Goal: Transaction & Acquisition: Purchase product/service

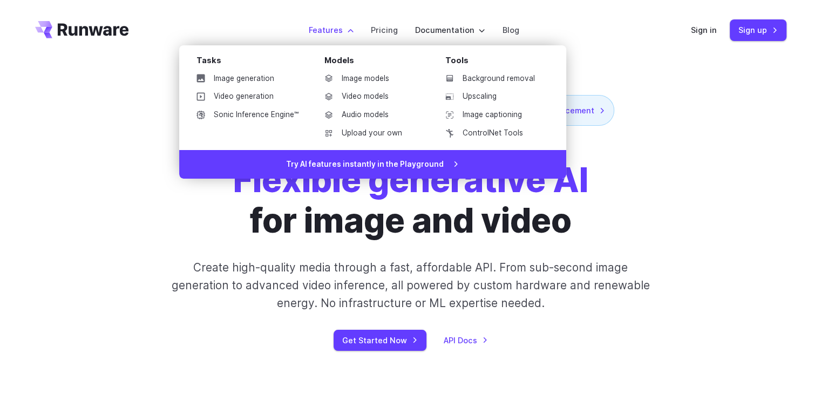
click at [335, 37] on li "Features Tasks Image generation Video generation Sonic Inference Engine™ Models…" at bounding box center [331, 30] width 62 height 30
click at [279, 113] on link "Sonic Inference Engine™" at bounding box center [247, 115] width 119 height 16
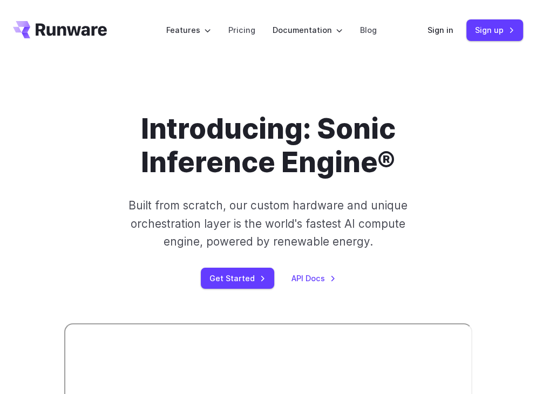
click at [436, 23] on div "Sign in Sign up" at bounding box center [476, 29] width 96 height 21
click at [436, 33] on link "Sign in" at bounding box center [441, 30] width 26 height 12
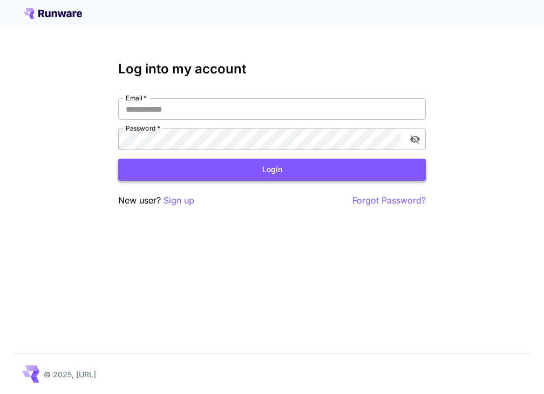
type input "**********"
click at [221, 168] on button "Login" at bounding box center [272, 170] width 308 height 22
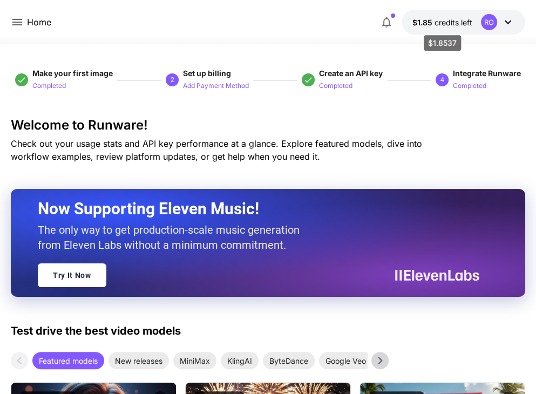
click at [460, 18] on span "credits left" at bounding box center [454, 22] width 38 height 9
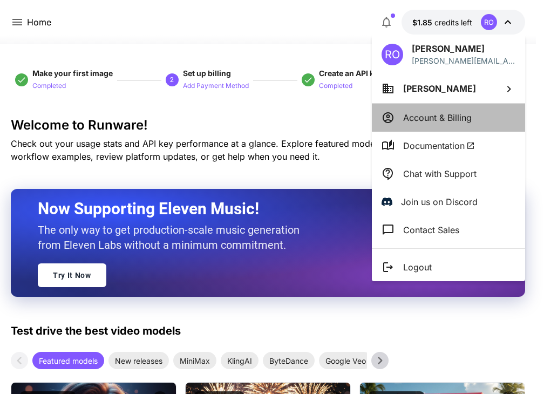
click at [461, 121] on p "Account & Billing" at bounding box center [437, 117] width 69 height 13
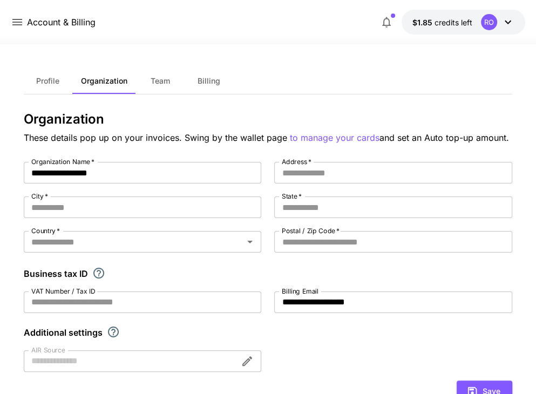
click at [290, 48] on div "**********" at bounding box center [268, 351] width 515 height 615
click at [219, 79] on button "Billing" at bounding box center [209, 81] width 49 height 26
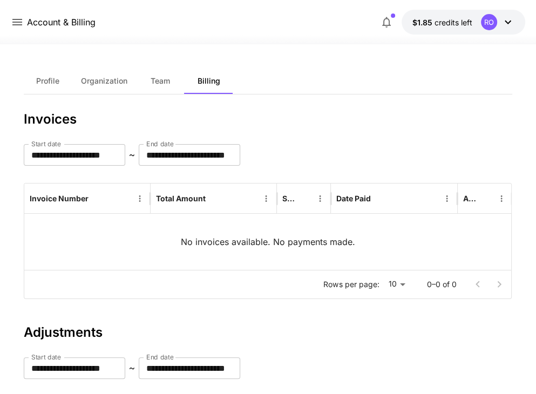
click at [440, 30] on button "$1.85 credits left RO" at bounding box center [464, 22] width 124 height 25
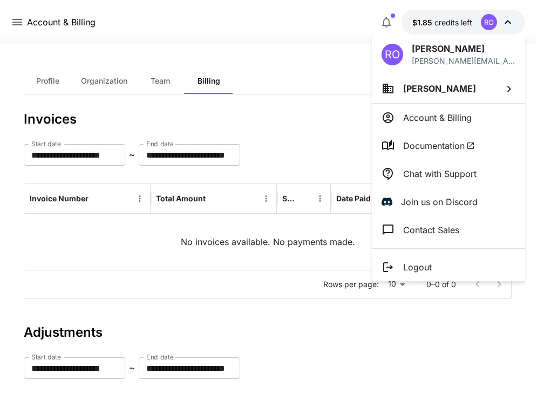
click at [489, 20] on div at bounding box center [272, 197] width 544 height 394
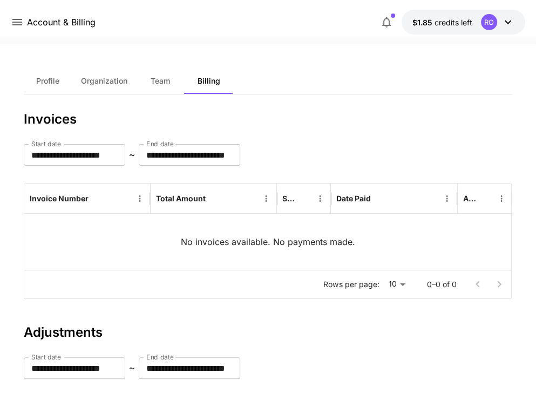
click at [447, 11] on button "$1.85 credits left RO" at bounding box center [464, 22] width 124 height 25
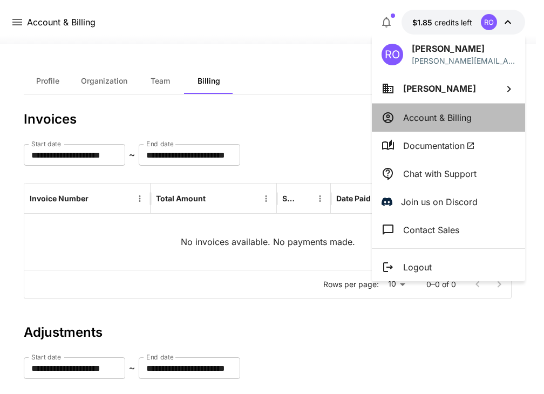
click at [439, 124] on li "Account & Billing" at bounding box center [448, 118] width 153 height 28
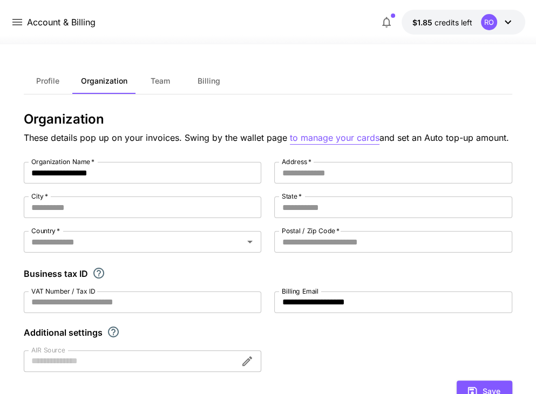
click at [333, 141] on p "to manage your cards" at bounding box center [335, 137] width 90 height 13
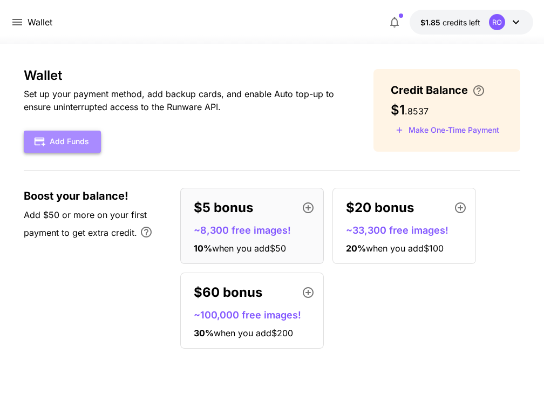
click at [76, 141] on button "Add Funds" at bounding box center [62, 142] width 77 height 22
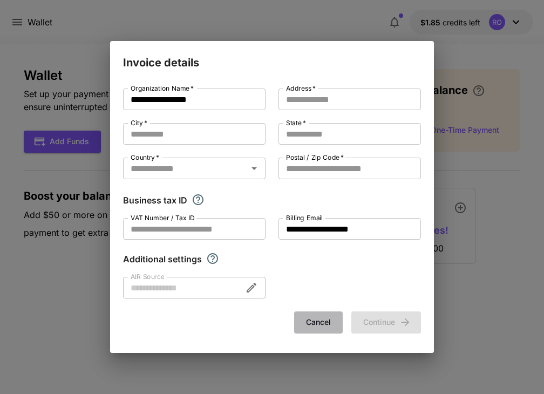
click at [323, 322] on button "Cancel" at bounding box center [318, 323] width 49 height 22
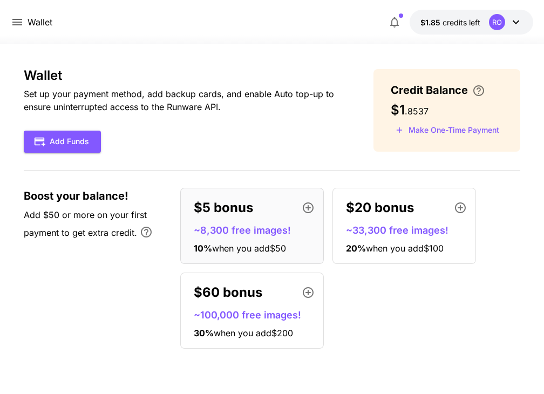
click at [422, 126] on button "Make One-Time Payment" at bounding box center [447, 130] width 113 height 17
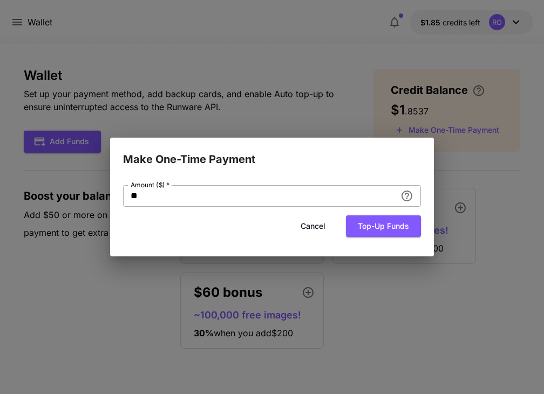
click at [246, 195] on input "**" at bounding box center [259, 196] width 273 height 22
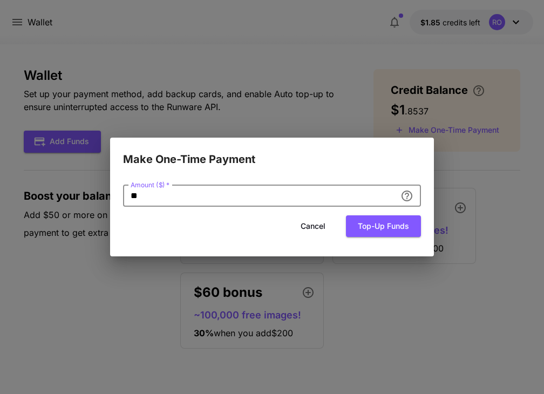
click at [246, 195] on input "**" at bounding box center [259, 196] width 273 height 22
click at [374, 222] on button "Top-up funds" at bounding box center [383, 226] width 75 height 22
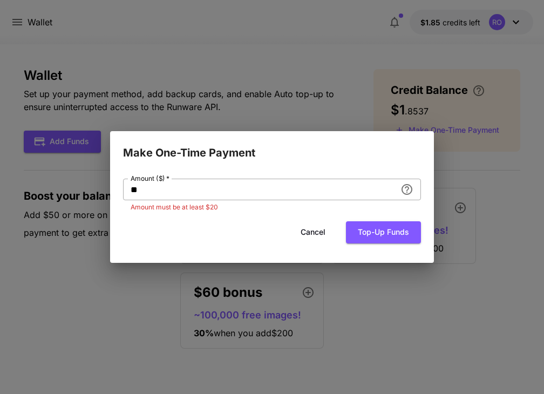
click at [297, 188] on input "**" at bounding box center [259, 190] width 273 height 22
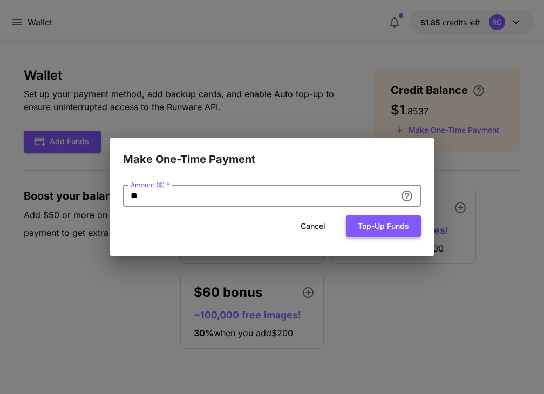
type input "**"
click at [375, 226] on button "Top-up funds" at bounding box center [383, 226] width 75 height 22
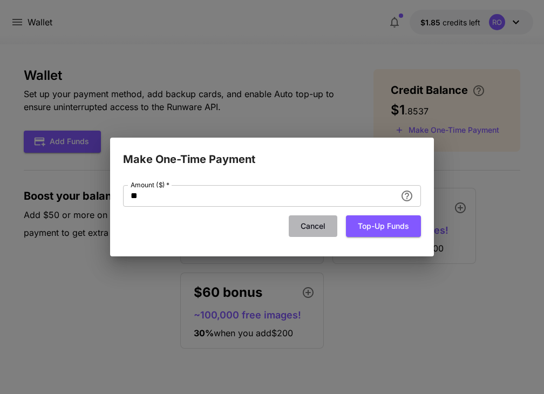
click at [307, 229] on button "Cancel" at bounding box center [313, 226] width 49 height 22
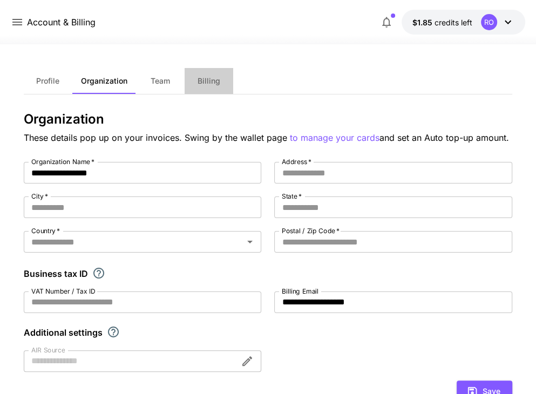
click at [201, 89] on button "Billing" at bounding box center [209, 81] width 49 height 26
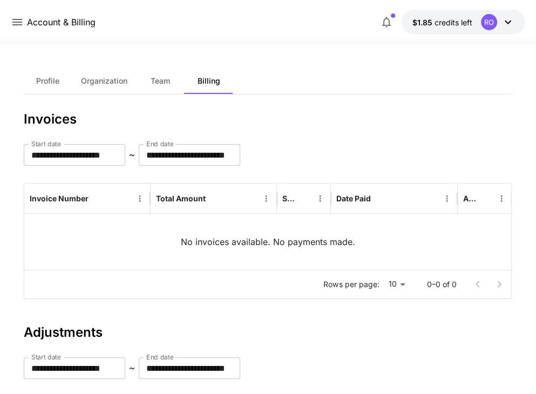
click at [456, 30] on button "$1.85 credits left RO" at bounding box center [464, 22] width 124 height 25
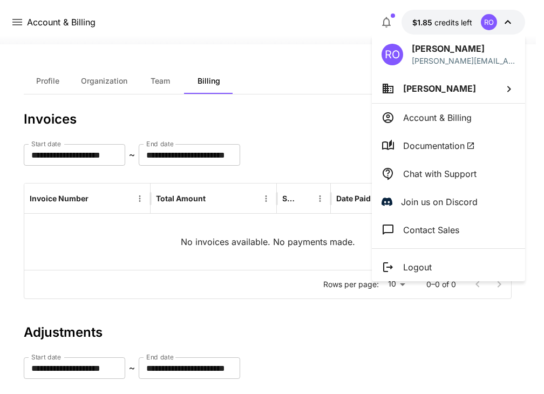
click at [336, 45] on div at bounding box center [272, 197] width 544 height 394
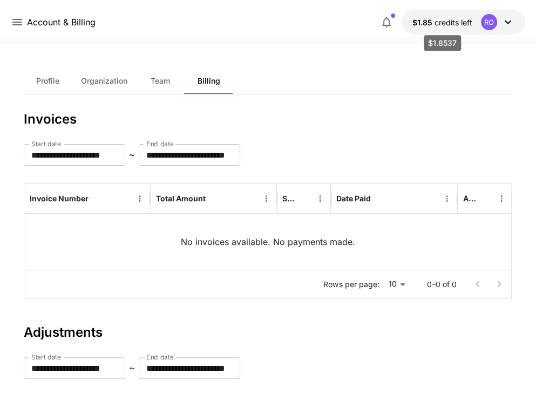
click at [440, 26] on p "$1.85 credits left" at bounding box center [442, 22] width 60 height 11
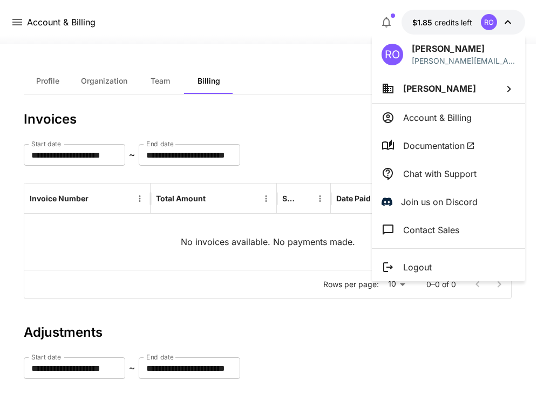
click at [443, 114] on p "Account & Billing" at bounding box center [437, 117] width 69 height 13
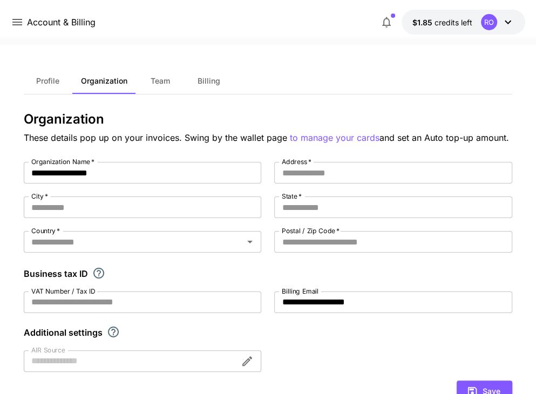
click at [198, 81] on span "Billing" at bounding box center [209, 81] width 23 height 10
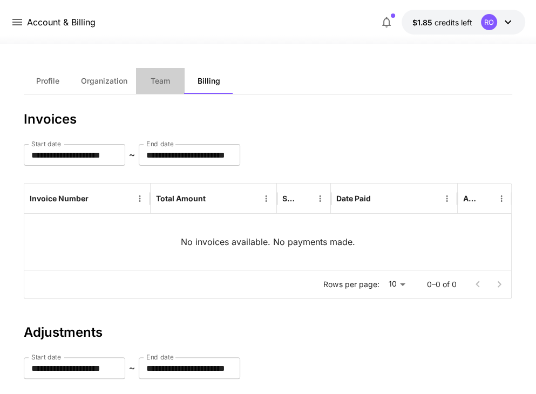
click at [155, 84] on span "Team" at bounding box center [160, 81] width 19 height 10
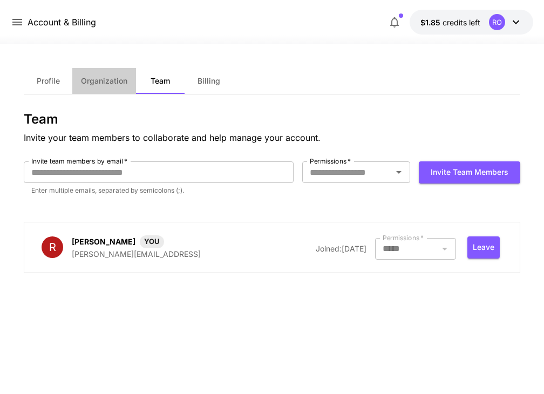
click at [105, 89] on button "Organization" at bounding box center [104, 81] width 64 height 26
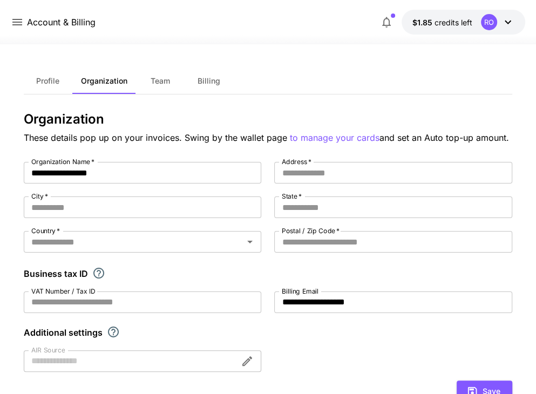
click at [173, 85] on button "Team" at bounding box center [160, 81] width 49 height 26
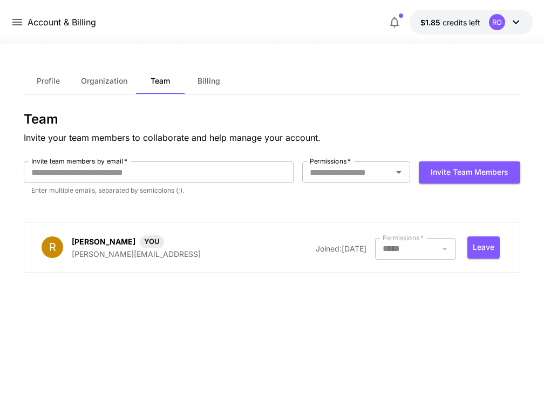
click at [48, 80] on span "Profile" at bounding box center [48, 81] width 23 height 10
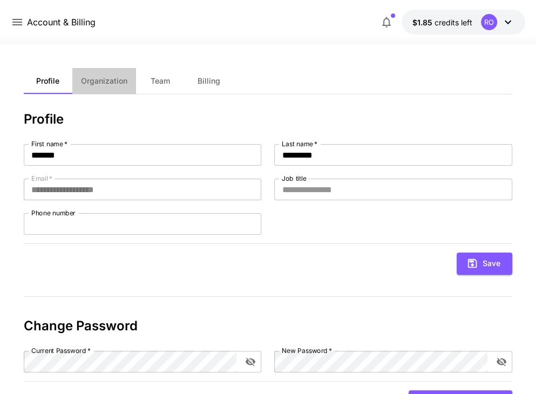
click at [125, 84] on span "Organization" at bounding box center [104, 81] width 46 height 10
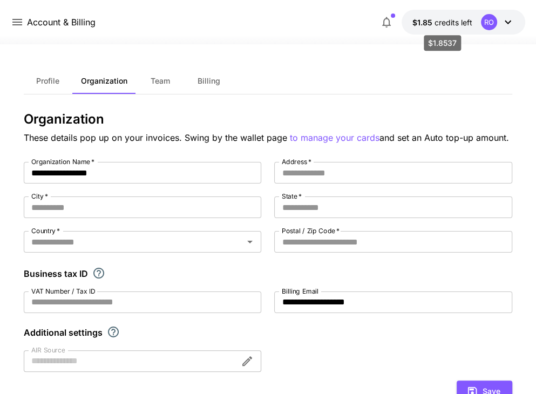
click at [430, 22] on span "$1.85" at bounding box center [423, 22] width 22 height 9
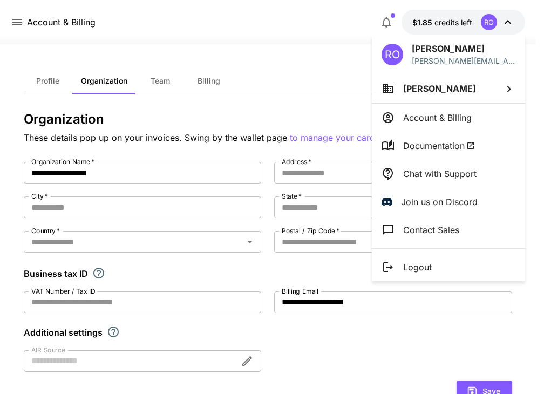
click at [270, 41] on div at bounding box center [272, 197] width 544 height 394
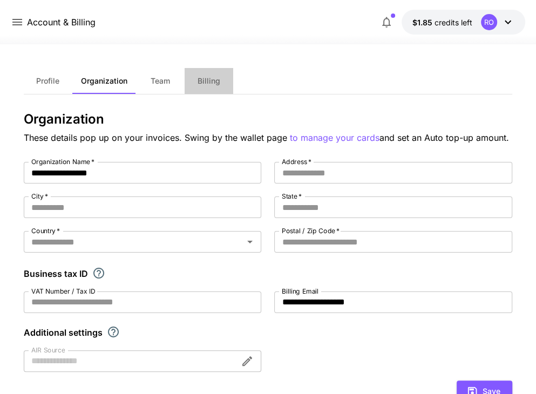
click at [213, 76] on button "Billing" at bounding box center [209, 81] width 49 height 26
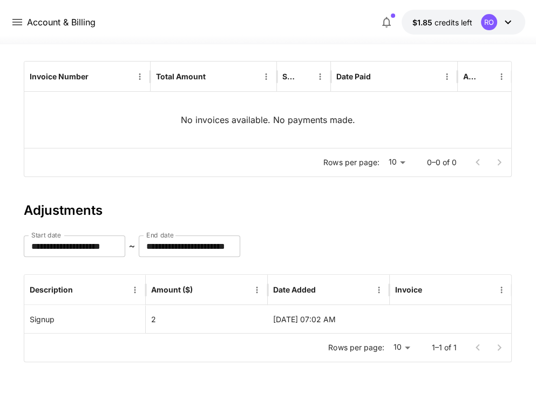
scroll to position [121, 0]
click at [202, 35] on div at bounding box center [268, 37] width 536 height 13
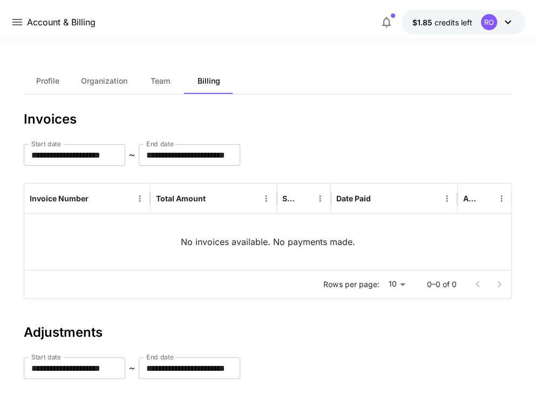
click at [151, 81] on span "Team" at bounding box center [160, 81] width 19 height 10
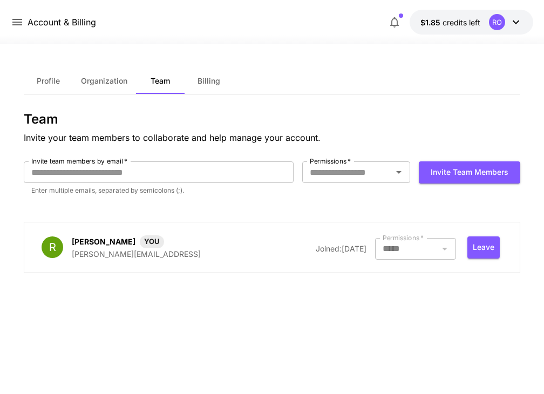
click at [113, 83] on span "Organization" at bounding box center [104, 81] width 46 height 10
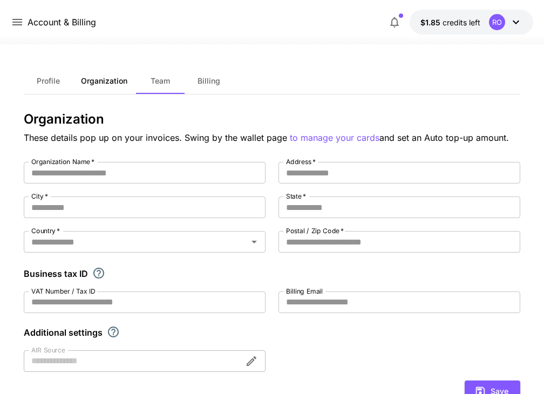
type input "**********"
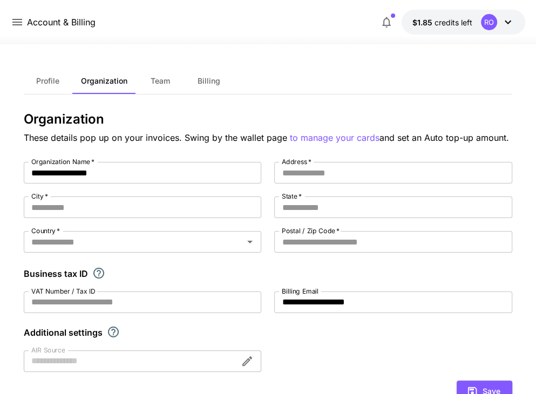
click at [485, 23] on div "RO" at bounding box center [489, 22] width 16 height 16
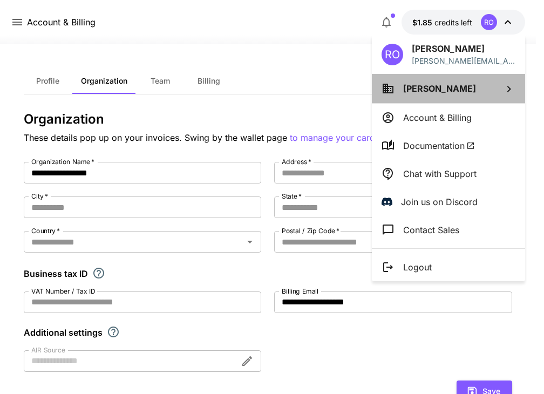
click at [454, 91] on span "Richard O'connell" at bounding box center [439, 88] width 73 height 11
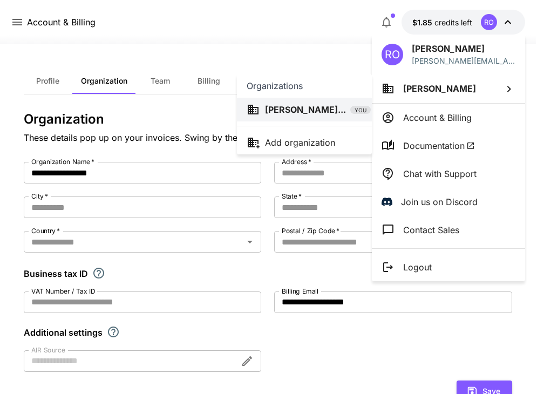
click at [447, 114] on div at bounding box center [272, 197] width 544 height 394
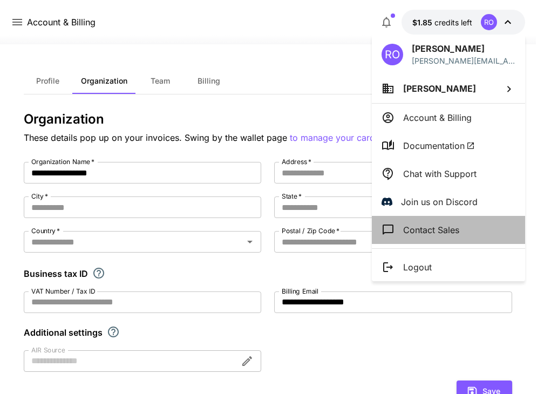
click at [443, 229] on p "Contact Sales" at bounding box center [431, 230] width 56 height 13
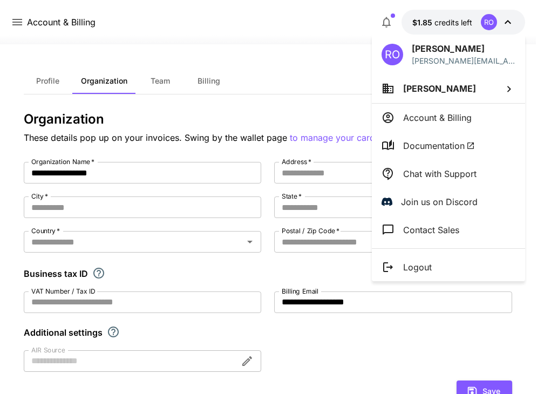
click at [479, 24] on div at bounding box center [272, 197] width 544 height 394
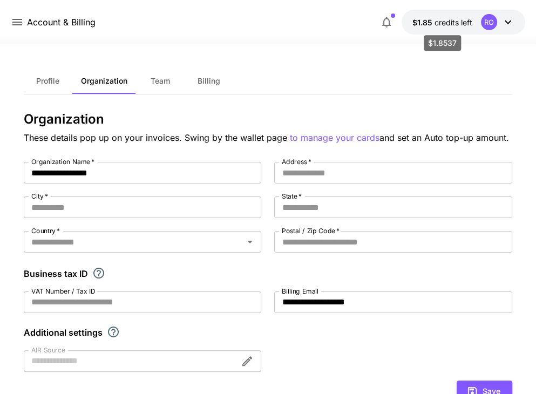
click at [451, 25] on span "credits left" at bounding box center [454, 22] width 38 height 9
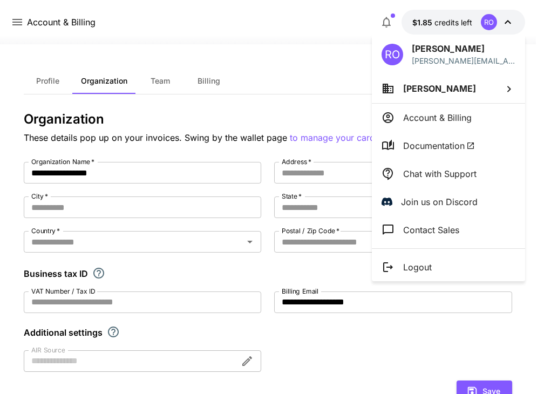
click at [441, 25] on div at bounding box center [272, 197] width 544 height 394
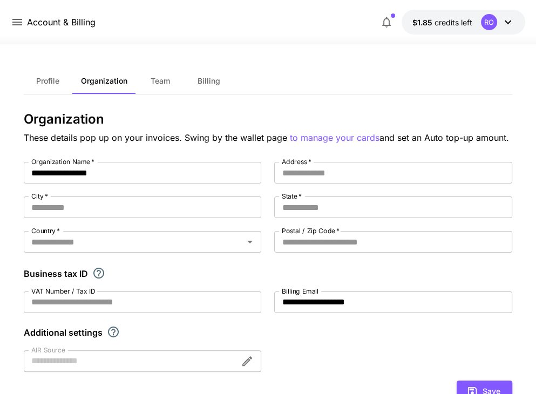
click at [441, 25] on div at bounding box center [268, 197] width 536 height 394
click at [441, 25] on span "credits left" at bounding box center [454, 22] width 38 height 9
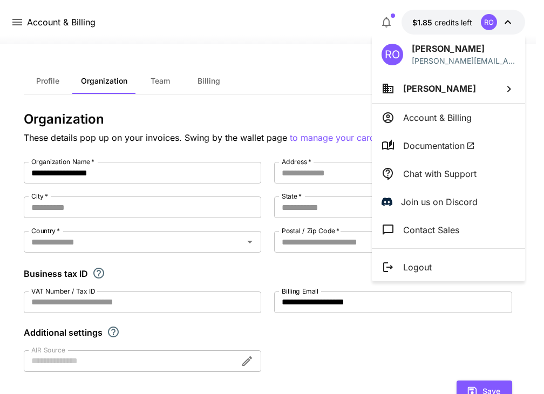
click at [441, 25] on div at bounding box center [272, 197] width 544 height 394
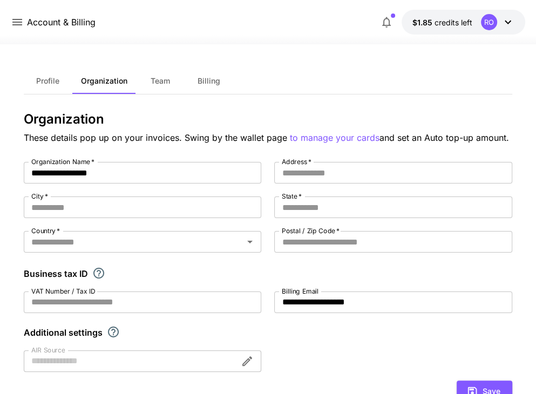
click at [389, 23] on icon "button" at bounding box center [386, 22] width 13 height 13
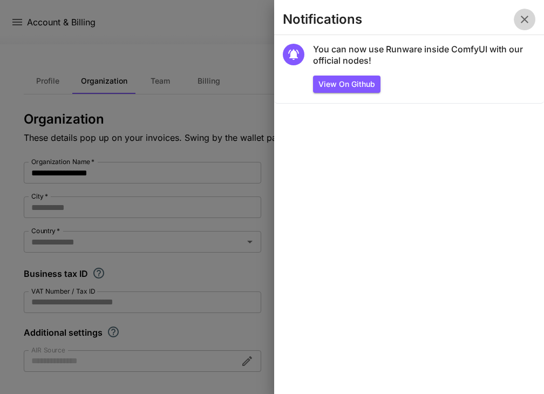
click at [528, 18] on icon "button" at bounding box center [524, 19] width 13 height 13
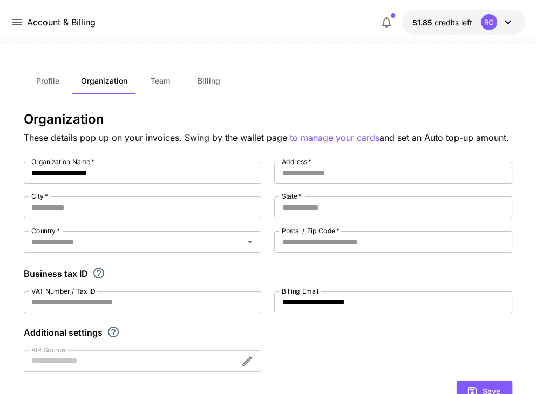
click at [505, 24] on icon at bounding box center [508, 22] width 13 height 13
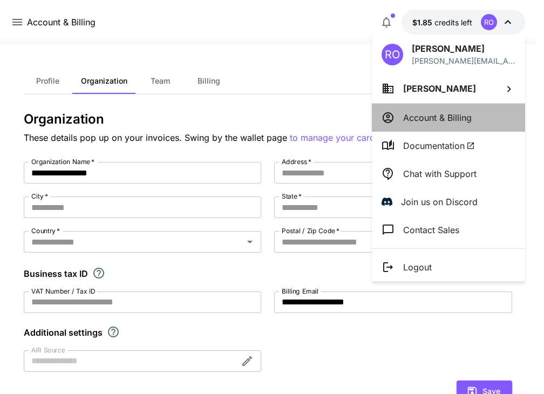
click at [432, 122] on p "Account & Billing" at bounding box center [437, 117] width 69 height 13
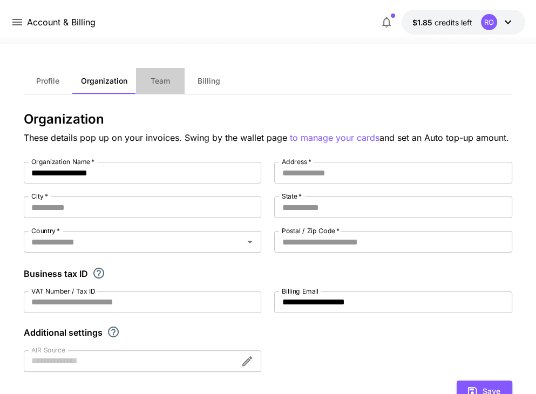
click at [158, 83] on span "Team" at bounding box center [160, 81] width 19 height 10
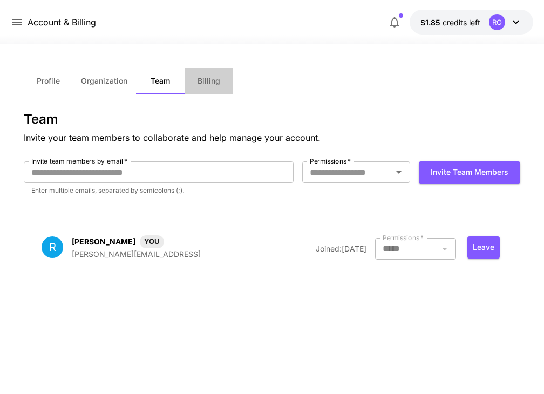
click at [212, 83] on span "Billing" at bounding box center [209, 81] width 23 height 10
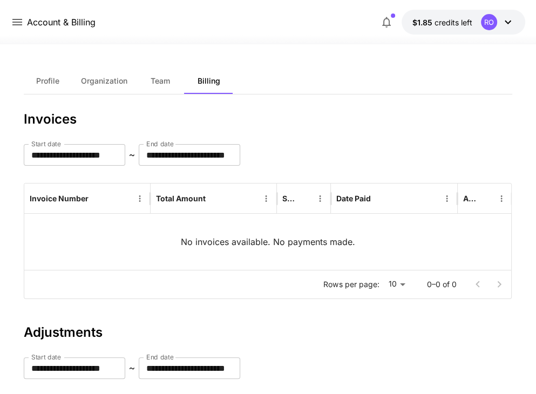
click at [257, 240] on p "No invoices available. No payments made." at bounding box center [268, 241] width 174 height 13
click at [284, 39] on div at bounding box center [268, 37] width 536 height 13
click at [19, 29] on div "Account & Billing $1.85 credits left RO" at bounding box center [268, 22] width 515 height 25
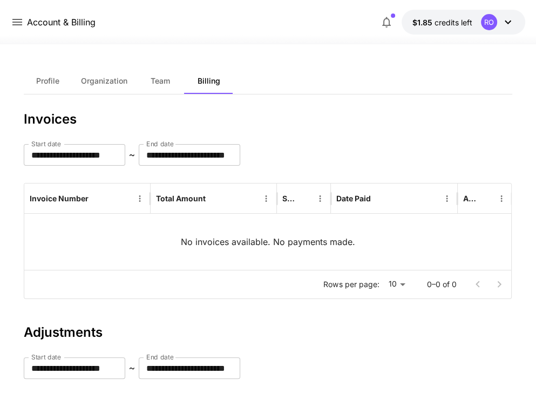
click at [19, 29] on div "Account & Billing $1.85 credits left RO" at bounding box center [268, 22] width 515 height 25
click at [20, 22] on icon at bounding box center [17, 22] width 10 height 6
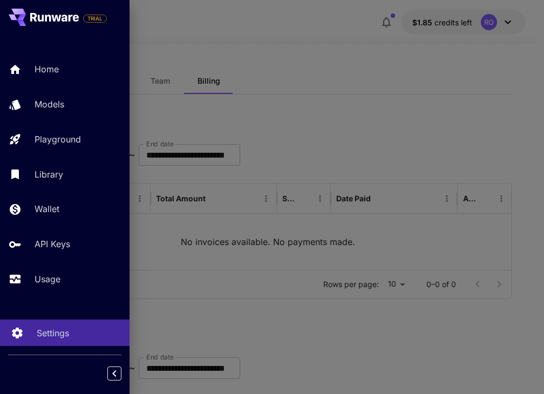
click at [58, 333] on p "Settings" at bounding box center [53, 333] width 32 height 13
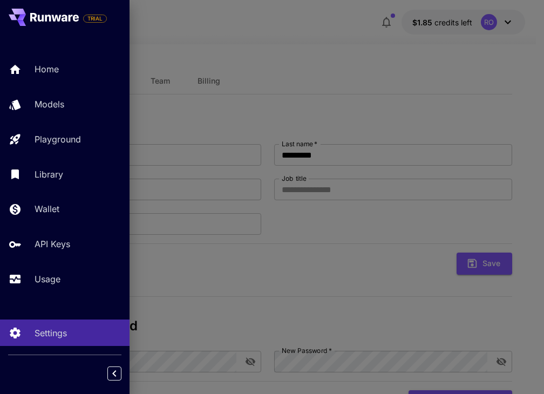
click at [274, 50] on div at bounding box center [272, 197] width 544 height 394
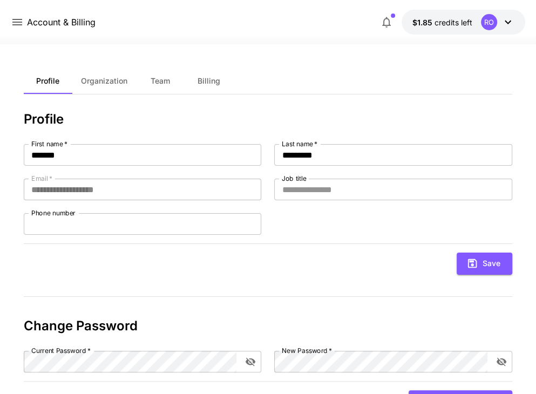
click at [494, 26] on div "RO" at bounding box center [489, 22] width 16 height 16
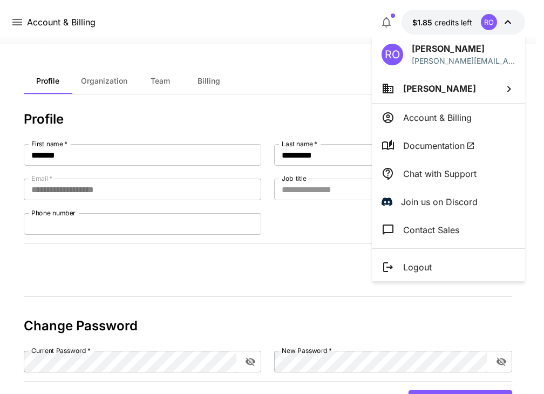
click at [312, 289] on div at bounding box center [272, 197] width 544 height 394
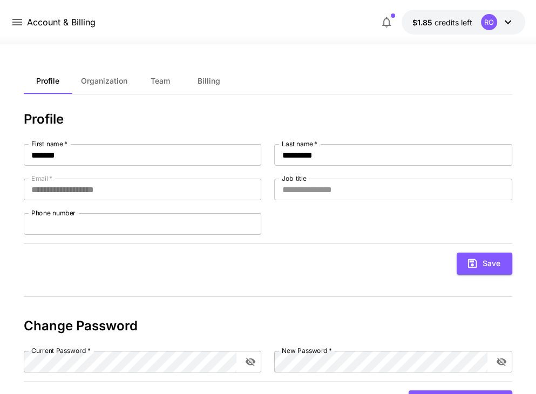
click at [503, 29] on div "RO" at bounding box center [497, 22] width 33 height 16
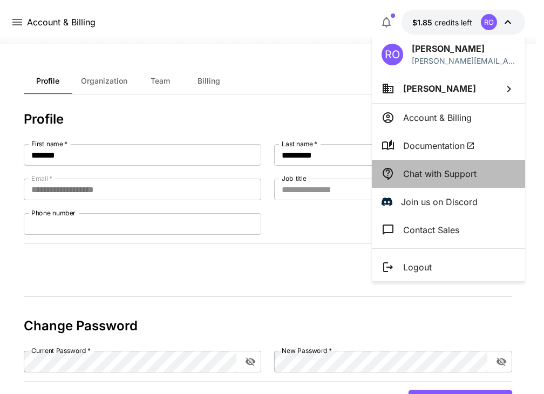
click at [458, 168] on p "Chat with Support" at bounding box center [439, 173] width 73 height 13
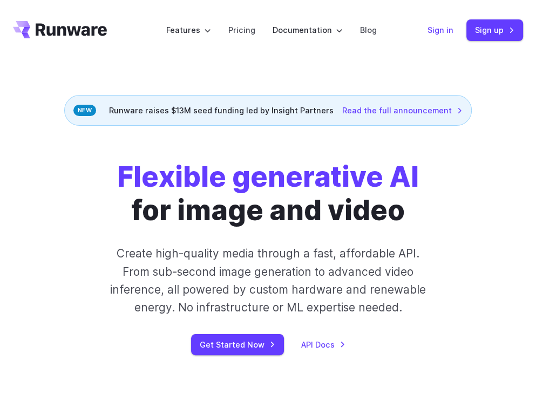
click at [436, 36] on link "Sign in" at bounding box center [441, 30] width 26 height 12
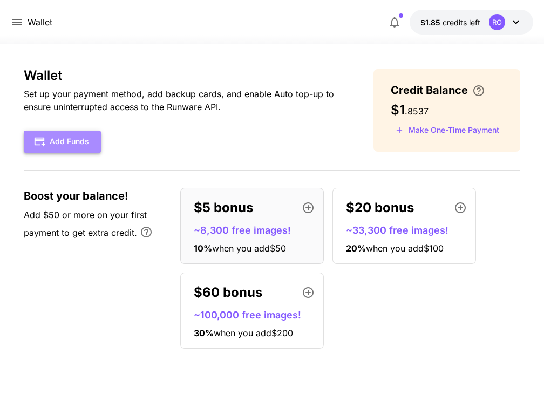
click at [84, 136] on button "Add Funds" at bounding box center [62, 142] width 77 height 22
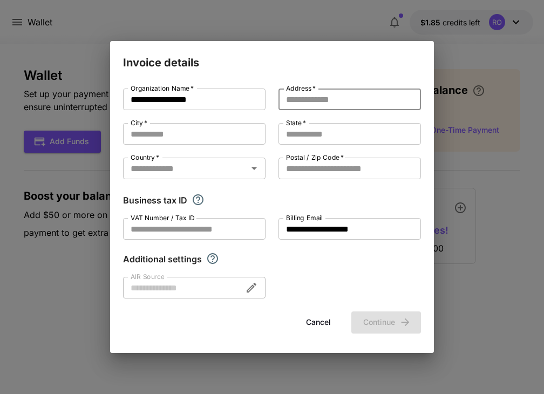
click at [322, 99] on input "Address   *" at bounding box center [350, 100] width 143 height 22
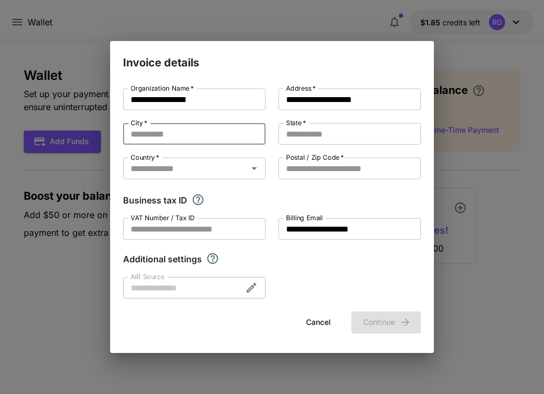
click at [247, 134] on input "City   *" at bounding box center [194, 134] width 143 height 22
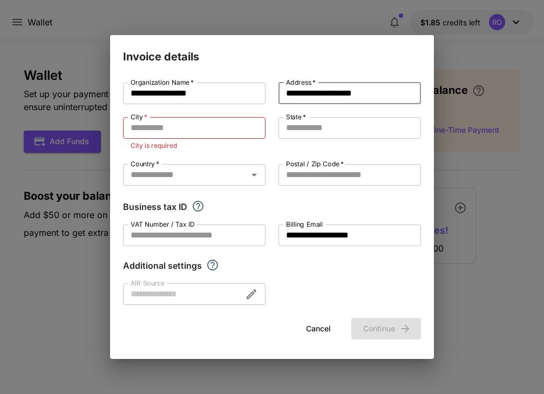
click at [356, 102] on input "**********" at bounding box center [350, 94] width 143 height 22
type input "**********"
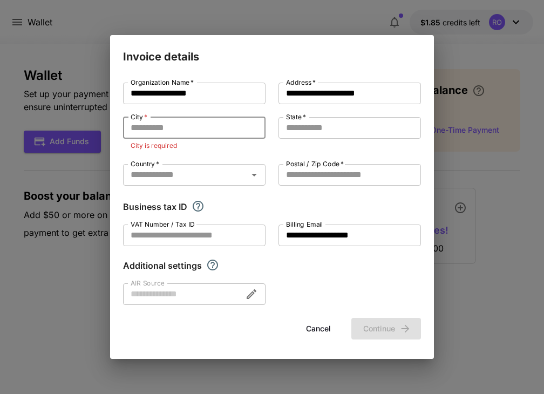
click at [231, 137] on input "City   *" at bounding box center [194, 128] width 143 height 22
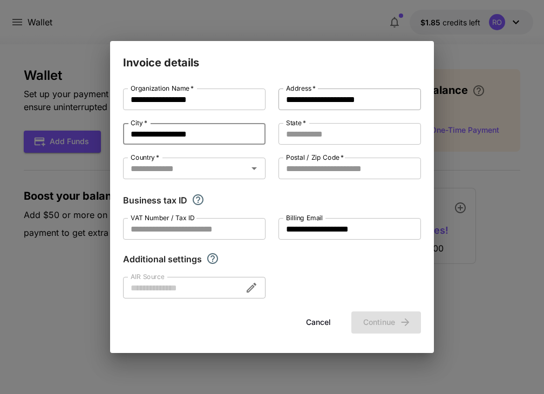
type input "**********"
click at [386, 97] on input "**********" at bounding box center [350, 100] width 143 height 22
type input "**********"
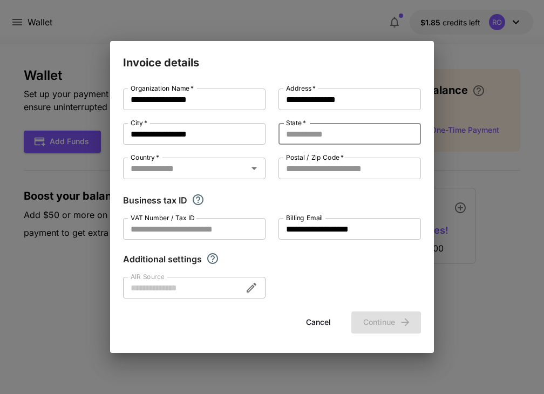
click at [327, 139] on input "State   *" at bounding box center [350, 134] width 143 height 22
type input "****"
click at [199, 161] on input "Country   *" at bounding box center [185, 168] width 118 height 15
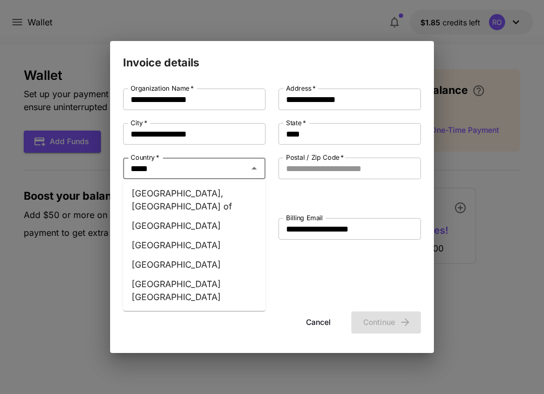
type input "******"
click at [150, 235] on li "[GEOGRAPHIC_DATA]" at bounding box center [194, 244] width 143 height 19
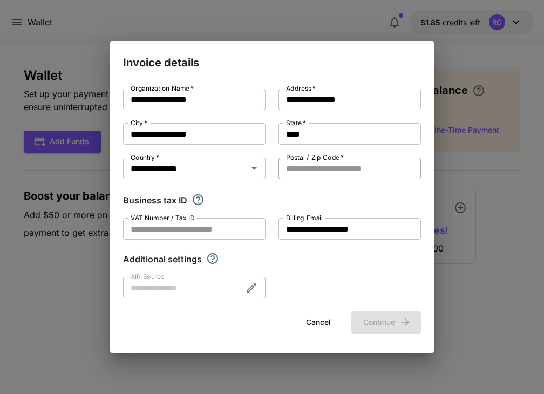
click at [323, 168] on input "Postal / Zip Code   *" at bounding box center [350, 169] width 143 height 22
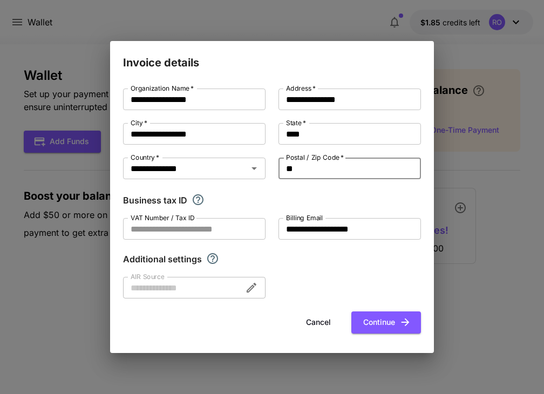
type input "*"
type input "*******"
click at [204, 234] on input "VAT Number / Tax ID" at bounding box center [194, 229] width 143 height 22
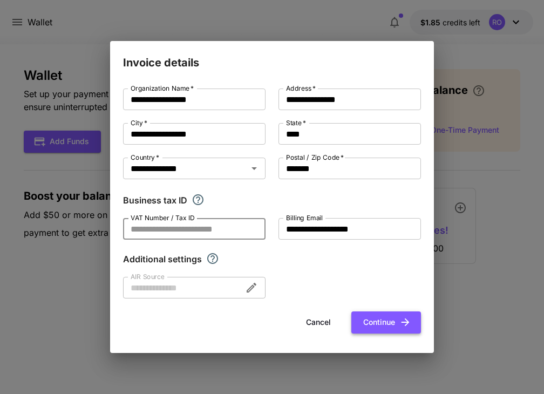
click at [376, 321] on button "Continue" at bounding box center [386, 323] width 70 height 22
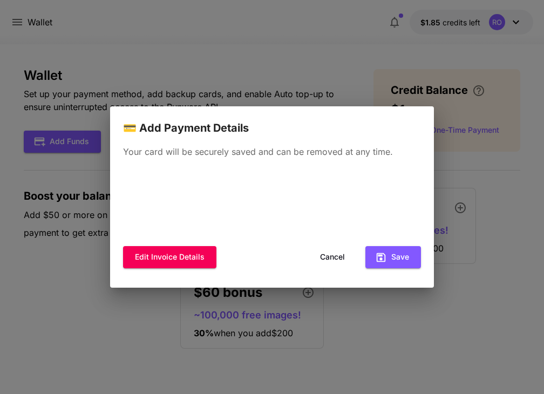
click at [268, 165] on div "Your card will be securely saved and can be removed at any time. Edit invoice d…" at bounding box center [272, 212] width 324 height 151
click at [319, 150] on p "Your card will be securely saved and can be removed at any time." at bounding box center [272, 151] width 298 height 13
click at [396, 254] on button "Save" at bounding box center [394, 257] width 56 height 22
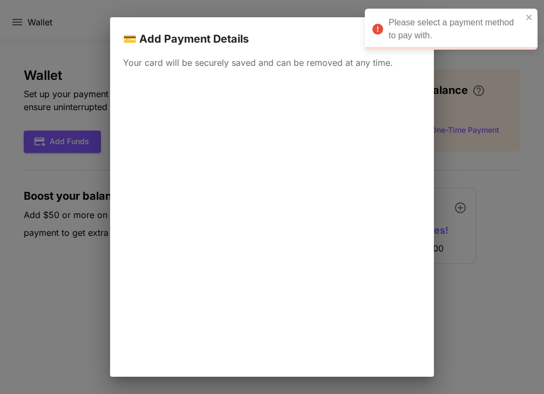
scroll to position [91, 0]
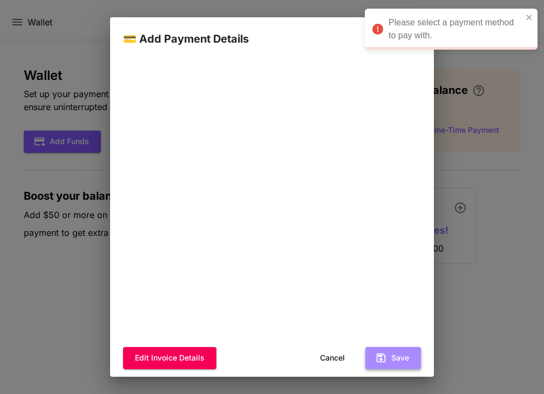
click at [380, 350] on button "Save" at bounding box center [394, 358] width 56 height 22
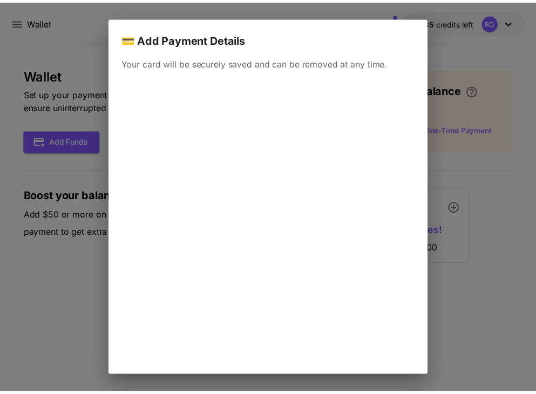
scroll to position [103, 0]
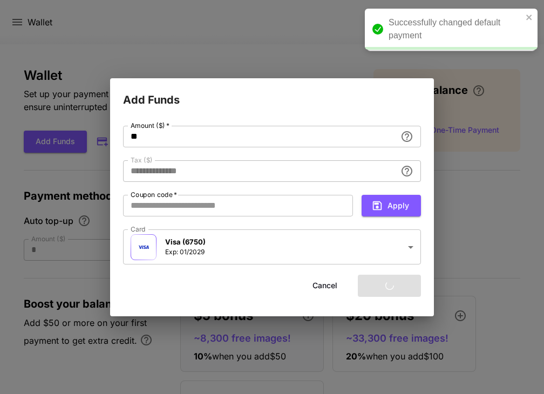
type input "****"
click at [402, 279] on button "Add funds" at bounding box center [389, 286] width 63 height 22
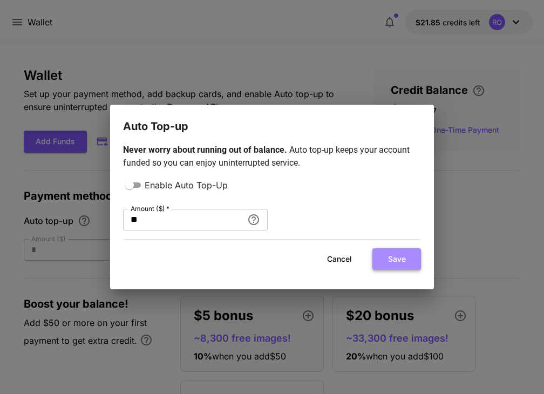
click at [407, 260] on button "Save" at bounding box center [397, 259] width 49 height 22
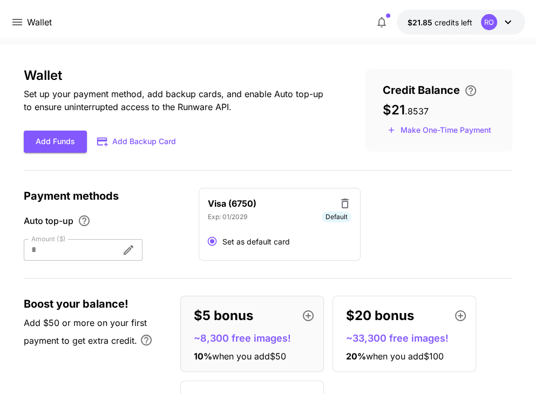
click at [18, 24] on icon at bounding box center [17, 22] width 13 height 13
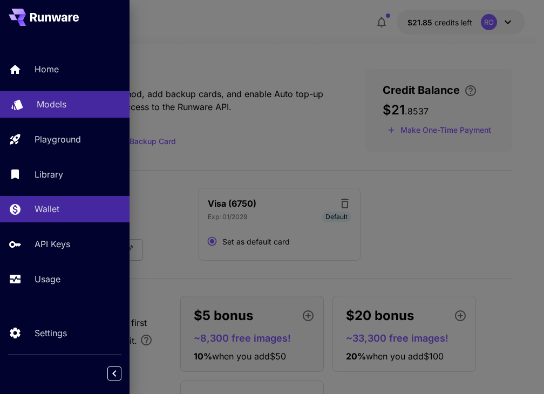
click at [53, 106] on p "Models" at bounding box center [52, 104] width 30 height 13
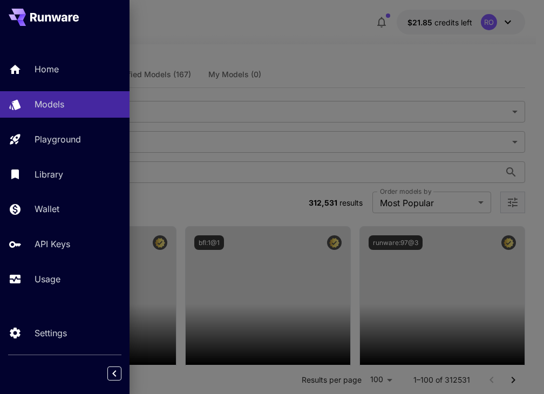
click at [326, 59] on div at bounding box center [272, 197] width 544 height 394
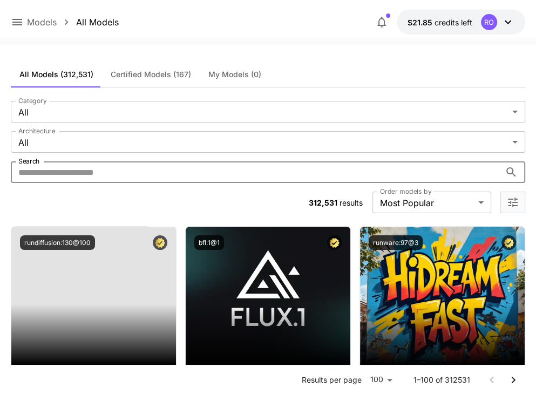
click at [123, 175] on input "Search" at bounding box center [256, 172] width 490 height 22
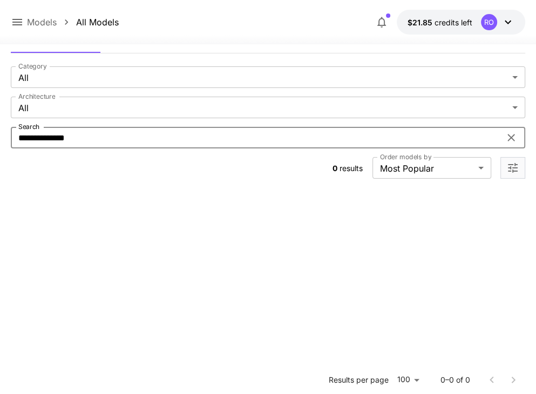
scroll to position [35, 0]
click at [30, 135] on input "**********" at bounding box center [256, 138] width 490 height 22
type input "********"
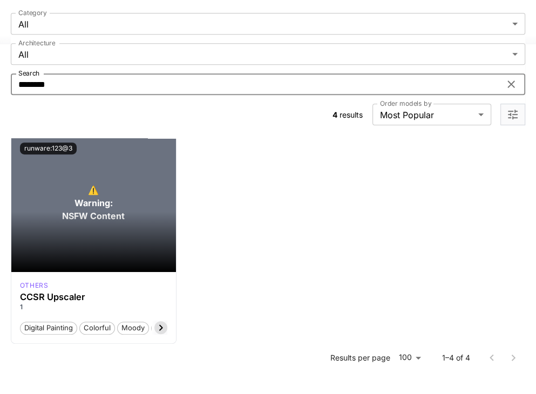
scroll to position [0, 0]
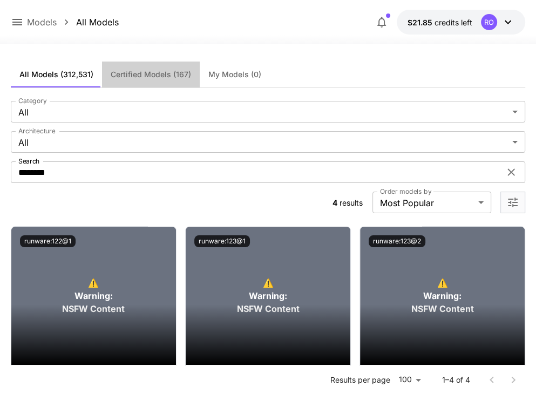
click at [154, 72] on span "Certified Models (167)" at bounding box center [151, 75] width 80 height 10
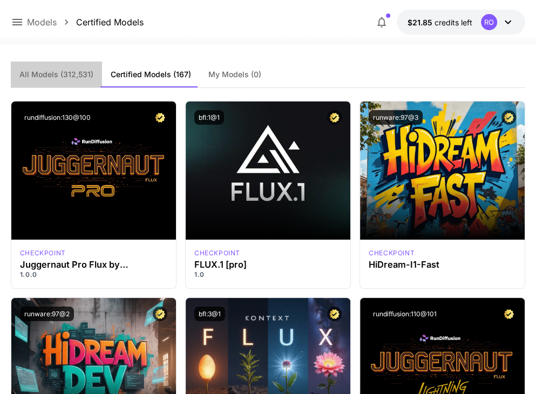
click at [69, 67] on button "All Models (312,531)" at bounding box center [56, 75] width 91 height 26
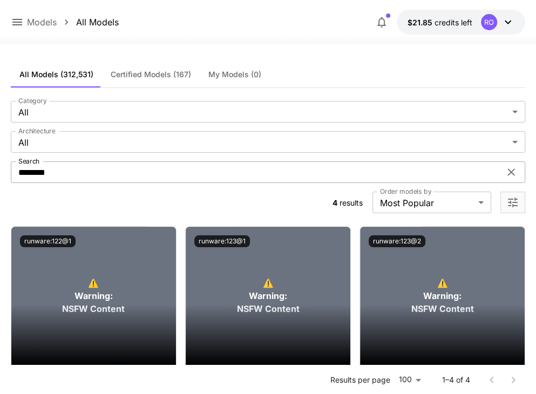
click at [88, 176] on input "********" at bounding box center [256, 172] width 490 height 22
type input "*******"
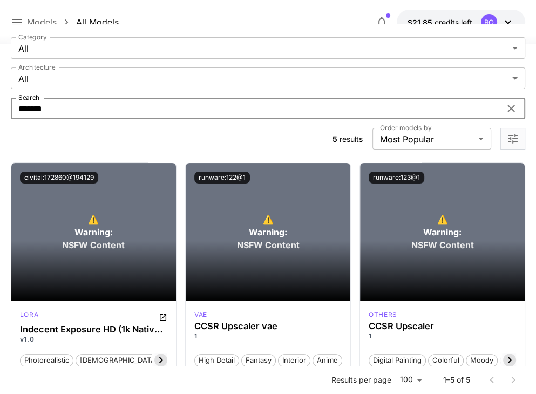
scroll to position [64, 0]
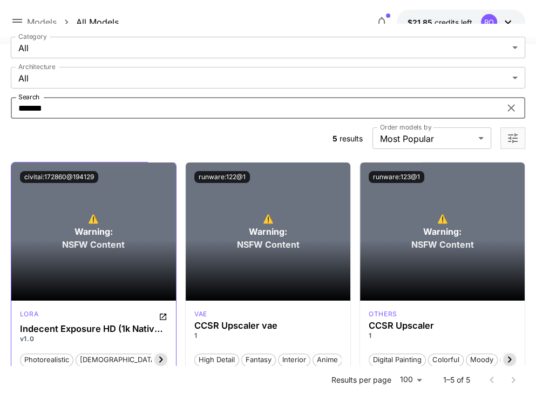
click at [108, 242] on section at bounding box center [93, 270] width 165 height 60
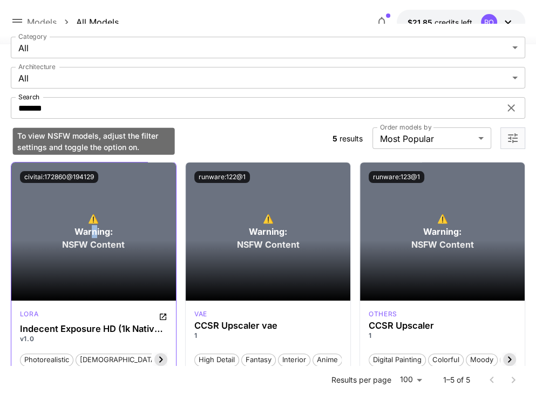
click at [94, 235] on span "Warning:" at bounding box center [94, 231] width 38 height 13
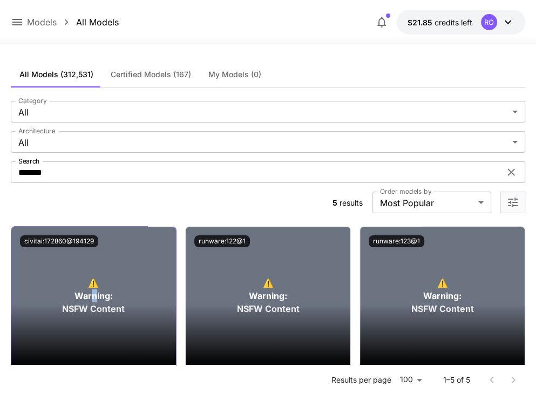
scroll to position [0, 0]
click at [517, 200] on icon "Open more filters" at bounding box center [512, 202] width 13 height 13
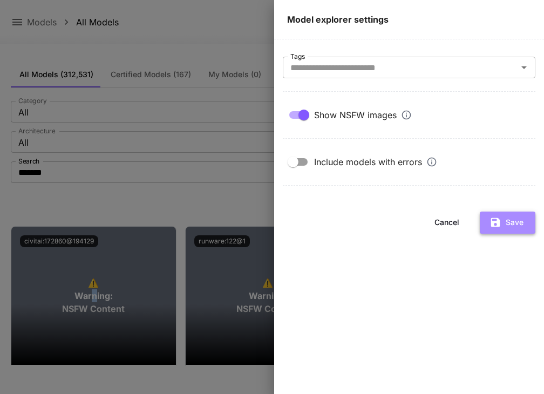
click at [501, 222] on icon "button" at bounding box center [496, 223] width 12 height 12
